Goal: Transaction & Acquisition: Obtain resource

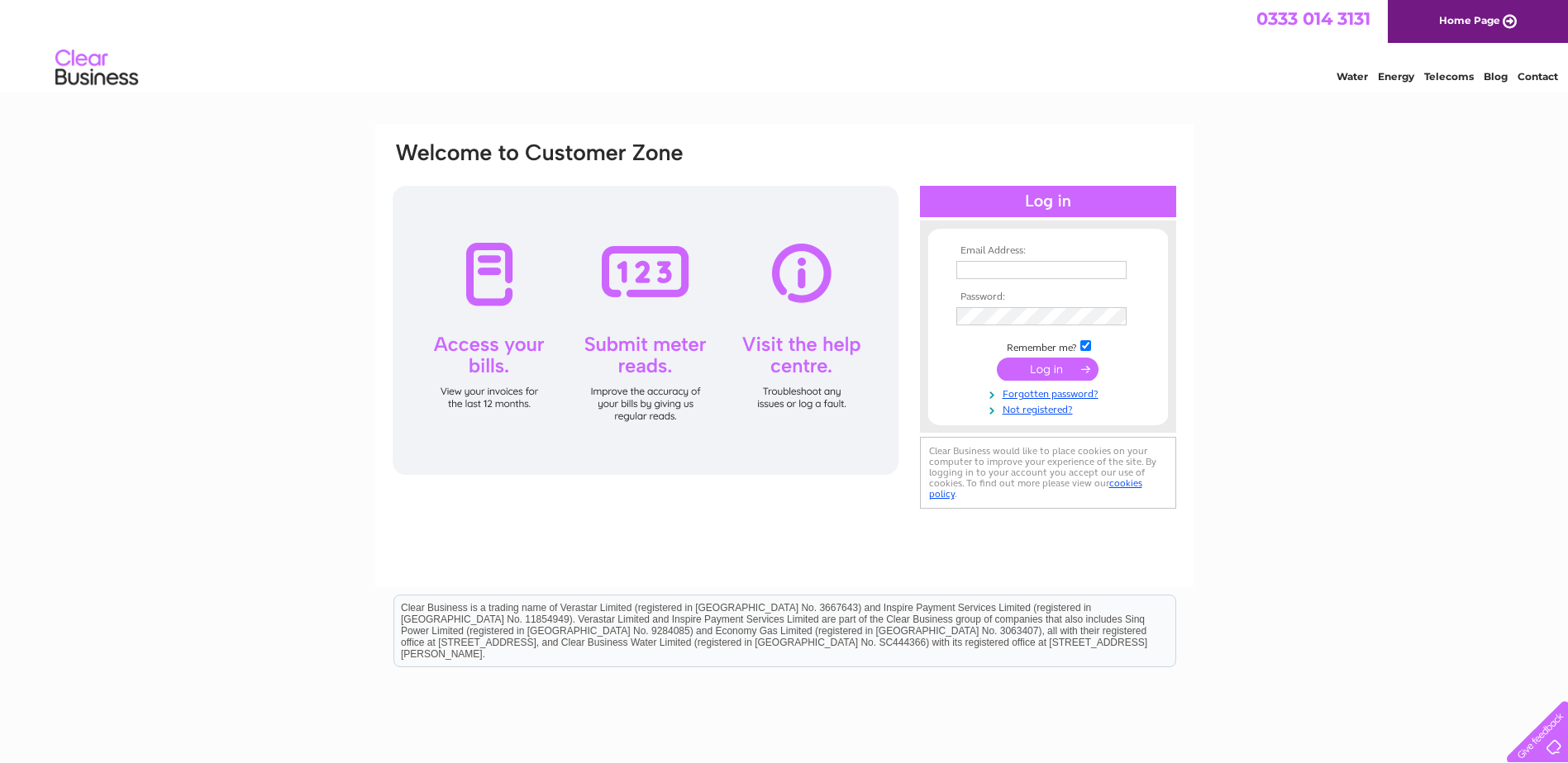
type input "[EMAIL_ADDRESS][DOMAIN_NAME]"
click at [1044, 370] on input "submit" at bounding box center [1047, 369] width 101 height 23
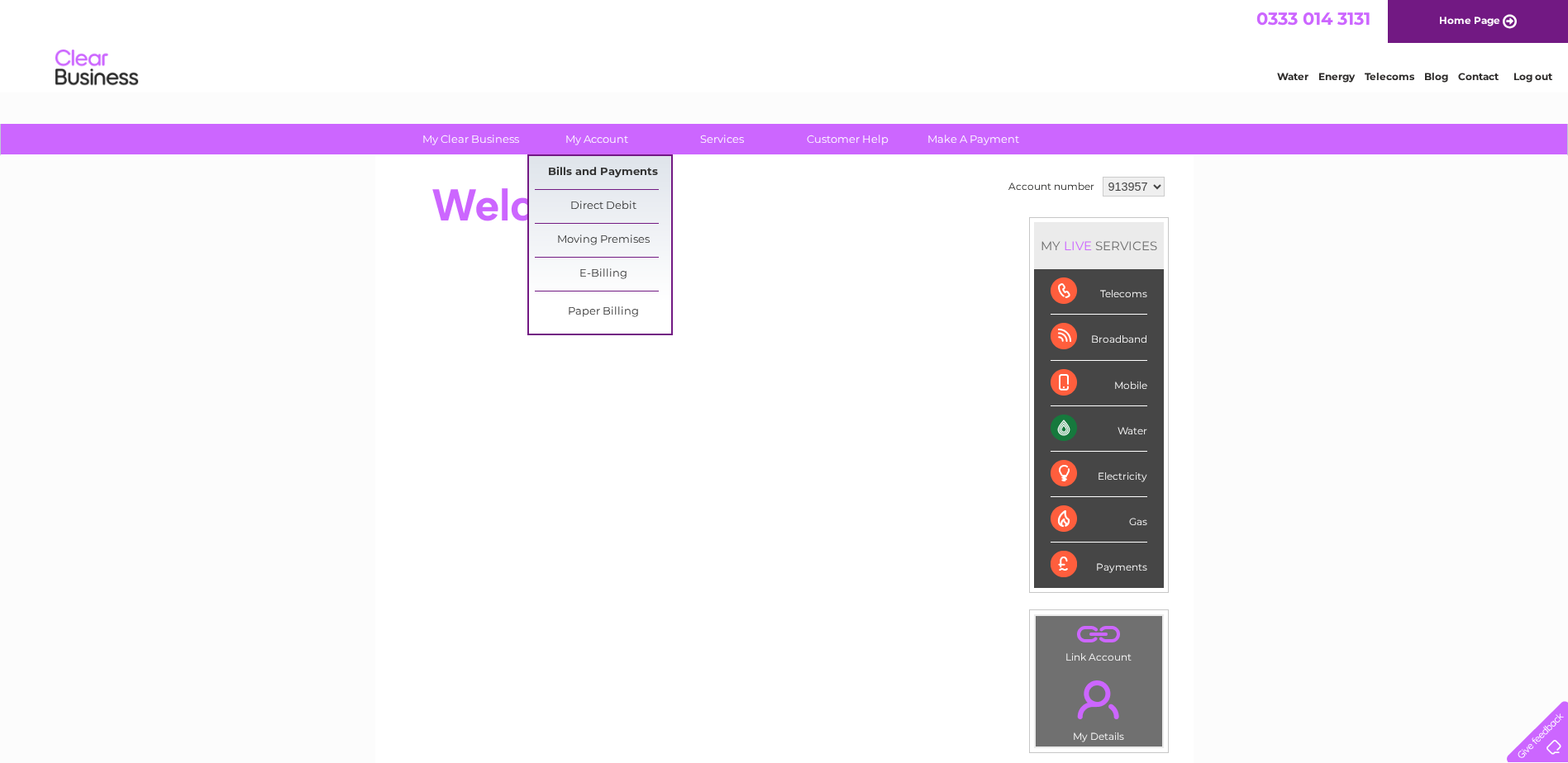
click at [607, 169] on link "Bills and Payments" at bounding box center [603, 172] width 137 height 33
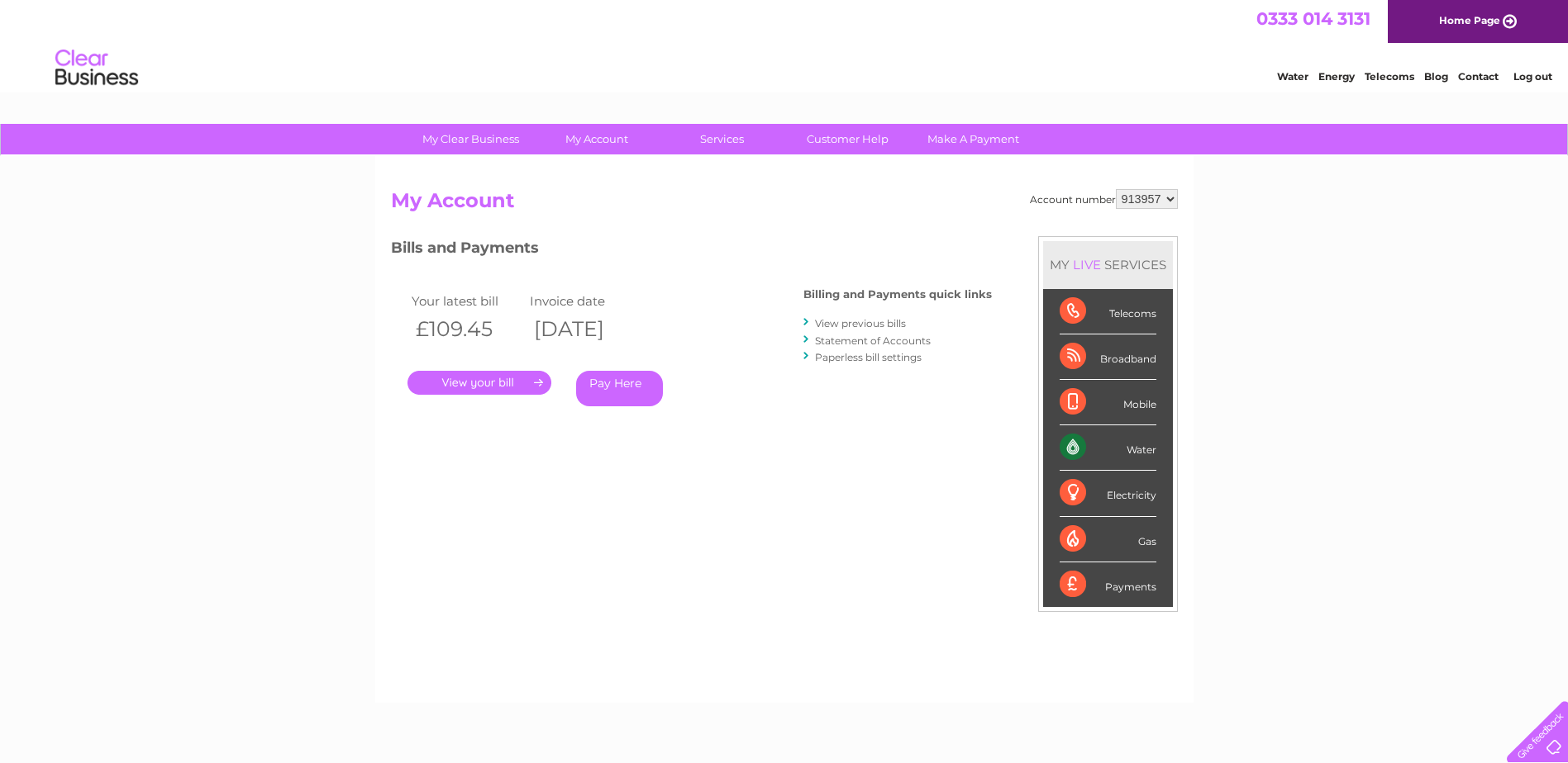
click at [488, 377] on link "." at bounding box center [479, 383] width 144 height 24
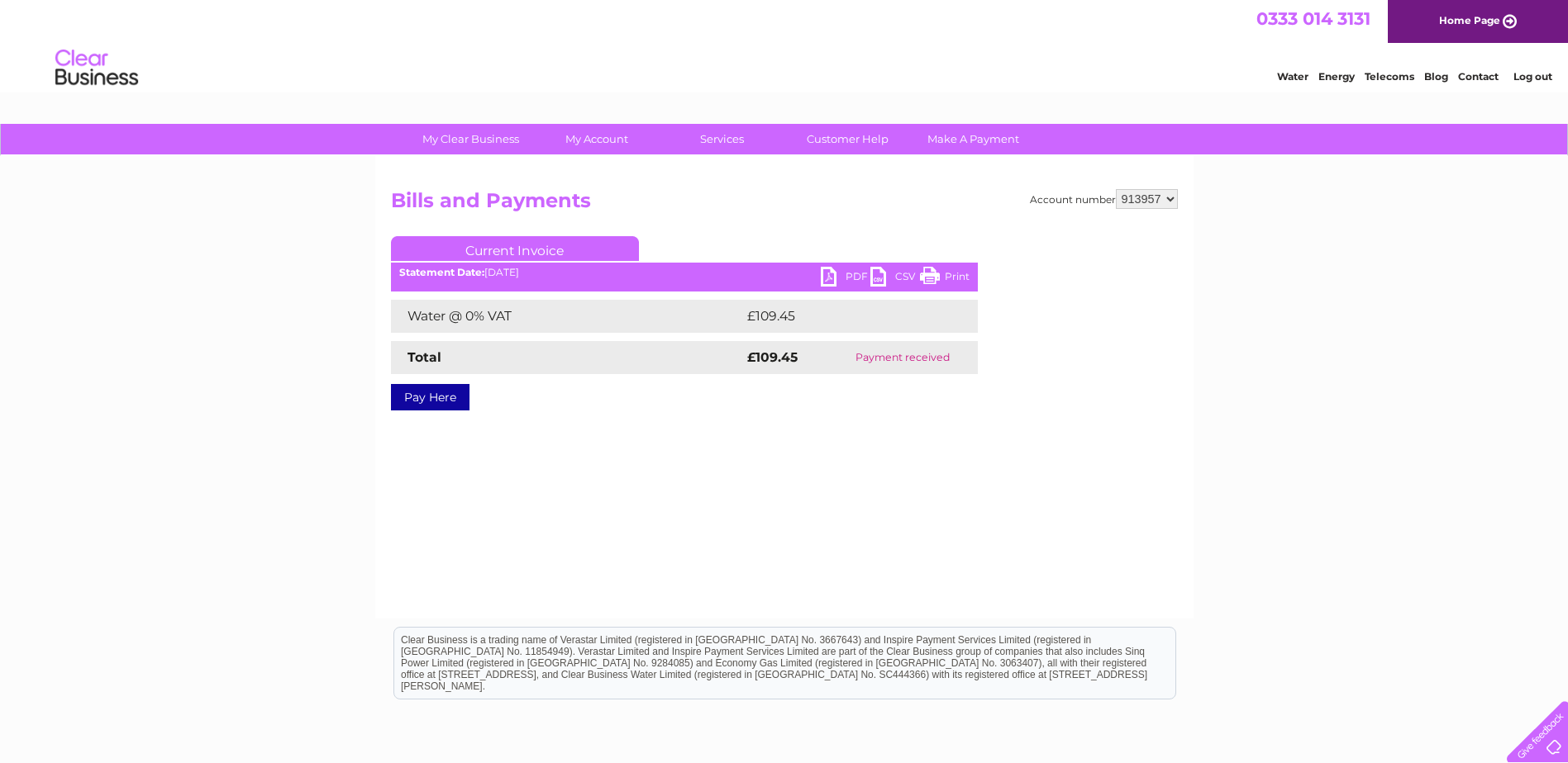
click at [827, 277] on link "PDF" at bounding box center [845, 279] width 49 height 24
